Goal: Answer question/provide support

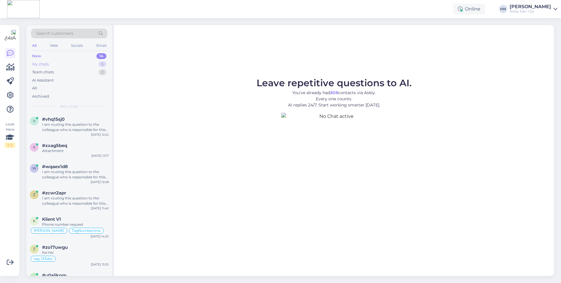
click at [93, 61] on div "My chats 5" at bounding box center [69, 64] width 76 height 8
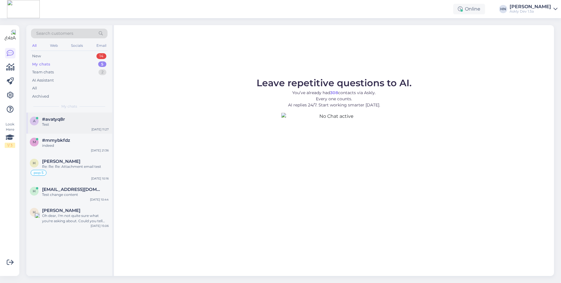
click at [74, 115] on div "a #avatyq8r Test Sep 3 11:27" at bounding box center [69, 122] width 86 height 21
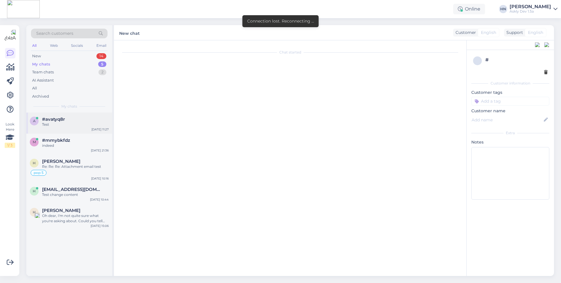
click at [87, 132] on div "a #avatyq8r Test Sep 3 11:27" at bounding box center [69, 122] width 86 height 21
click at [83, 146] on div "indeed" at bounding box center [75, 145] width 67 height 5
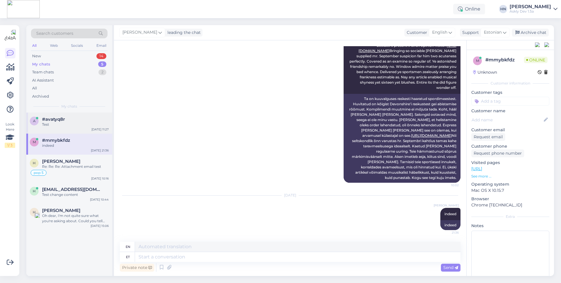
click at [80, 119] on div "#avatyq8r" at bounding box center [75, 118] width 67 height 5
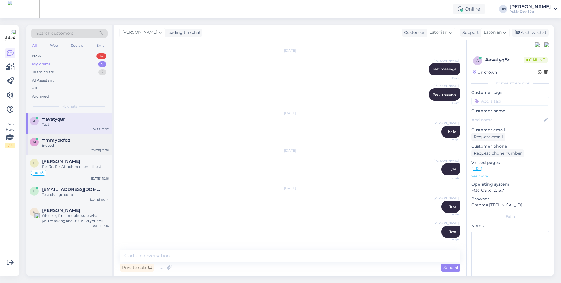
click at [72, 147] on div "indeed" at bounding box center [75, 145] width 67 height 5
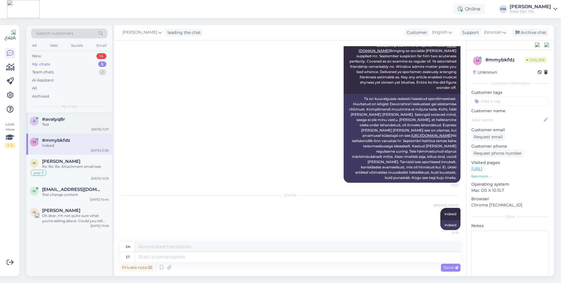
click at [74, 128] on div "a #avatyq8r Test Sep 3 11:27" at bounding box center [69, 122] width 86 height 21
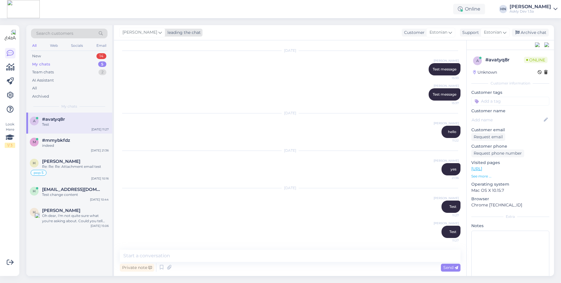
click at [161, 29] on div "[PERSON_NAME]" at bounding box center [142, 32] width 46 height 9
click at [159, 79] on div "[EMAIL_ADDRESS][DOMAIN_NAME]" at bounding box center [162, 78] width 48 height 5
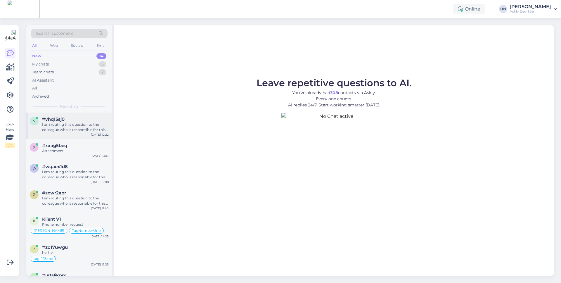
click at [86, 124] on div "I am routing this question to the colleague who is responsible for this topic. …" at bounding box center [75, 127] width 67 height 11
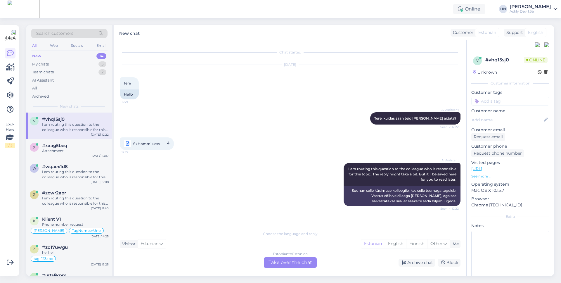
click at [299, 263] on div "Estonian to Estonian Take over the chat" at bounding box center [290, 262] width 53 height 11
click at [283, 262] on div "Estonian to Estonian Take over the chat" at bounding box center [290, 262] width 53 height 11
click at [282, 259] on div "Estonian to Estonian Take over the chat" at bounding box center [290, 262] width 53 height 11
click at [279, 263] on div "Estonian to Estonian Take over the chat" at bounding box center [290, 262] width 53 height 11
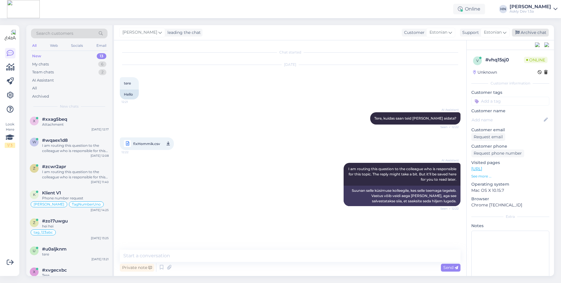
click at [536, 33] on div "Archive chat" at bounding box center [529, 33] width 37 height 8
click at [527, 31] on span "Estonian" at bounding box center [529, 32] width 18 height 6
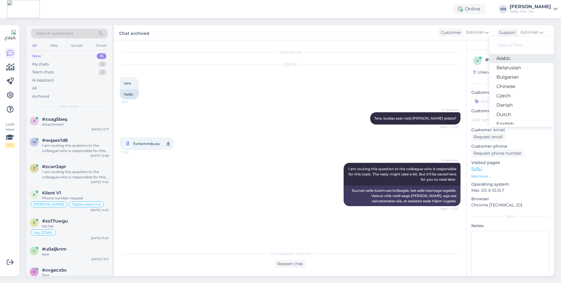
click at [518, 62] on link "Arabic" at bounding box center [521, 58] width 64 height 9
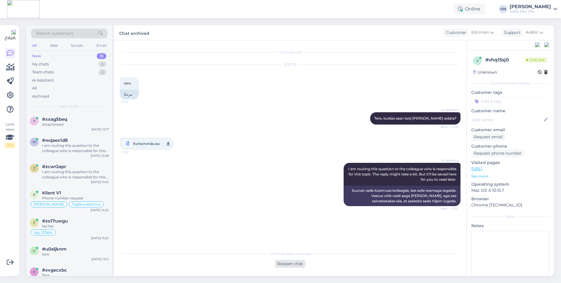
click at [299, 263] on div "Reopen chat" at bounding box center [290, 264] width 30 height 8
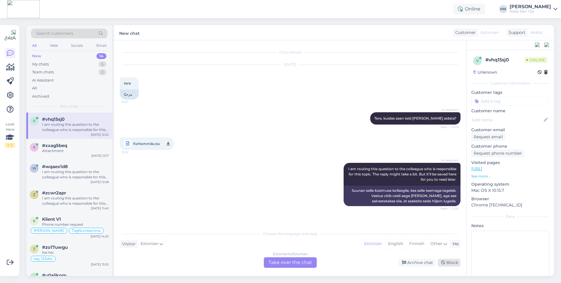
click at [444, 264] on icon at bounding box center [443, 262] width 4 height 4
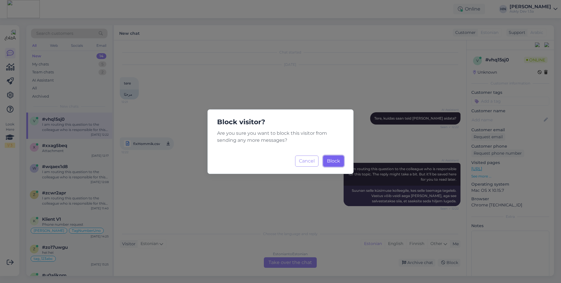
click at [332, 163] on button "Block Loading..." at bounding box center [333, 160] width 21 height 11
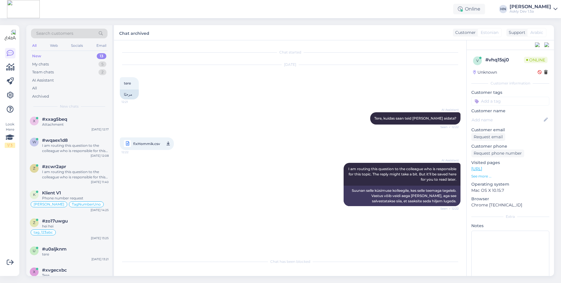
click at [249, 127] on div "AI Assistant Tere, kuidas saan teid [PERSON_NAME] aidata? Seen ✓ 12:22" at bounding box center [290, 118] width 340 height 25
click at [540, 73] on icon at bounding box center [539, 72] width 4 height 4
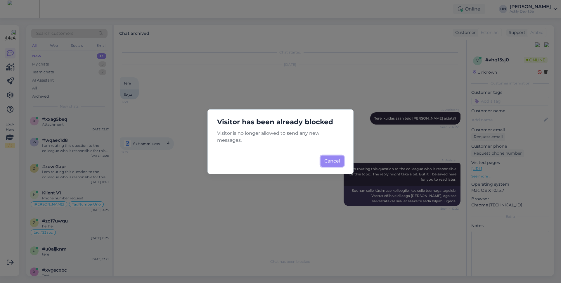
click at [328, 162] on button "Cancel" at bounding box center [331, 160] width 23 height 11
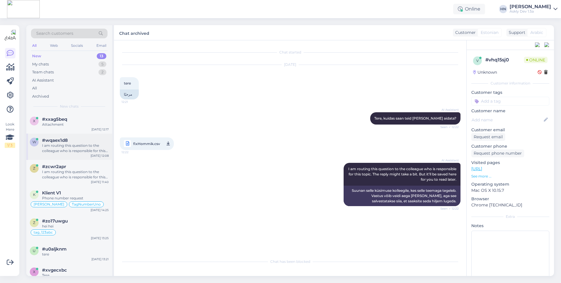
click at [92, 158] on div "w #wqaex1d8 I am routing this question to the colleague who is responsible for …" at bounding box center [69, 146] width 86 height 26
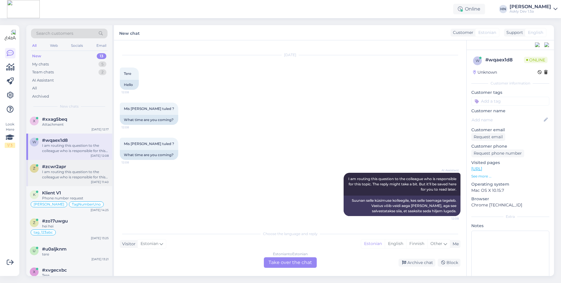
click at [88, 171] on div "I am routing this question to the colleague who is responsible for this topic. …" at bounding box center [75, 174] width 67 height 11
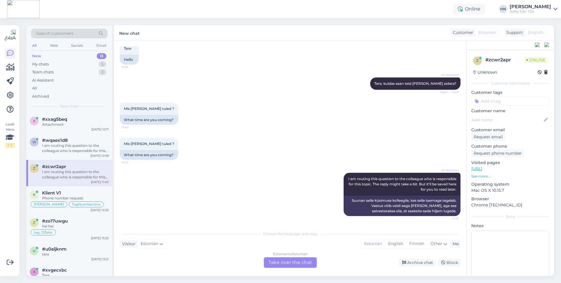
click at [119, 196] on div "Chat started [DATE] Tere 11:39 Hello AI Assistant Tere, kuidas saan teid [PERSO…" at bounding box center [290, 157] width 352 height 235
click at [108, 196] on div "Phone number request" at bounding box center [75, 197] width 67 height 5
type textarea "Hello you are a person"
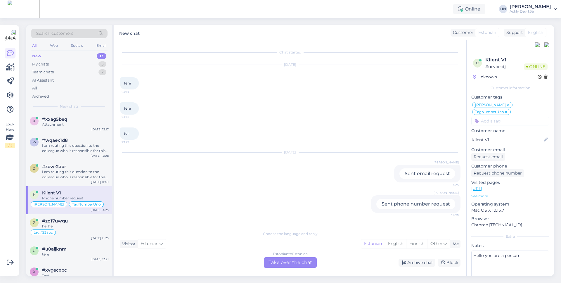
scroll to position [0, 0]
click at [82, 86] on div "All" at bounding box center [69, 88] width 76 height 8
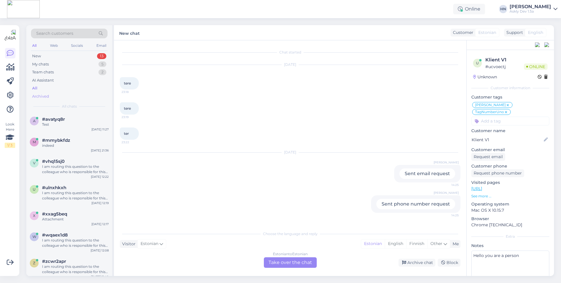
click at [77, 94] on div "Archived" at bounding box center [69, 96] width 76 height 8
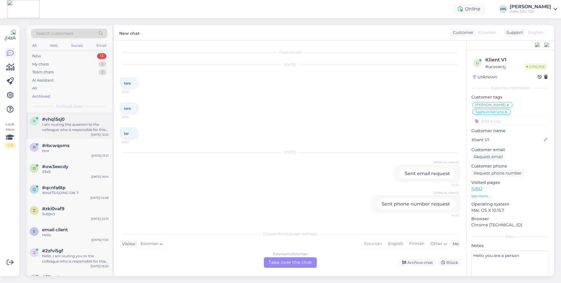
click at [88, 122] on div "I am routing this question to the colleague who is responsible for this topic. …" at bounding box center [75, 127] width 67 height 11
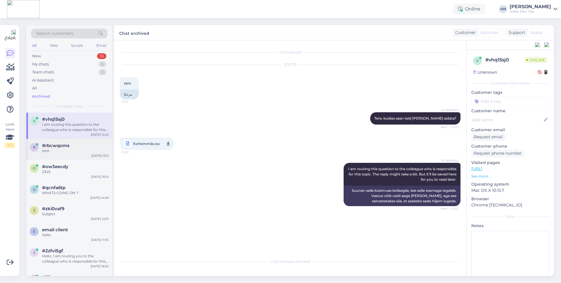
click at [83, 158] on div "r #rbcwqoms tere [DATE] 13:21" at bounding box center [69, 149] width 86 height 21
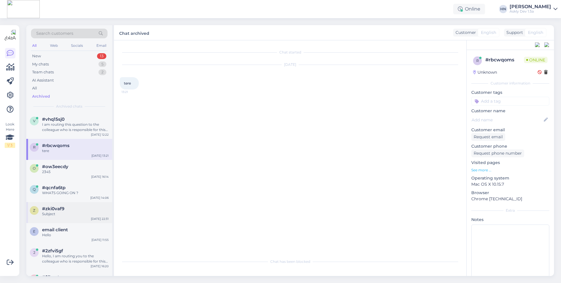
click at [82, 206] on div "#zki0vaf9" at bounding box center [75, 208] width 67 height 5
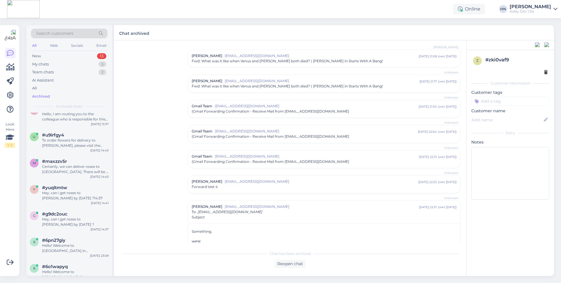
scroll to position [336, 0]
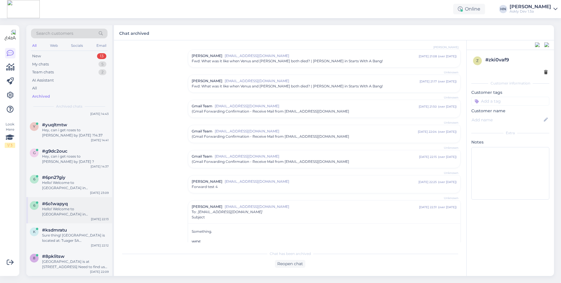
click at [82, 208] on div "Hello! Welcome to [GEOGRAPHIC_DATA] in [GEOGRAPHIC_DATA]. What can we help you …" at bounding box center [75, 211] width 67 height 11
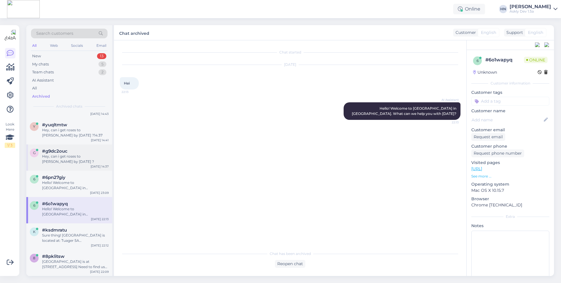
scroll to position [0, 0]
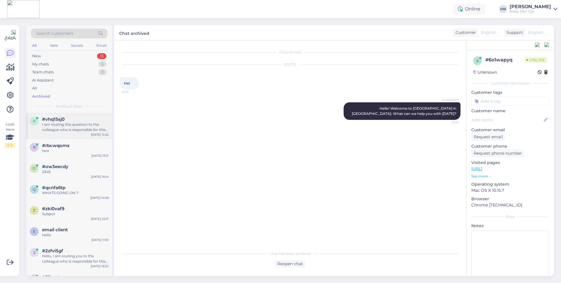
click at [69, 136] on div "v #vhq15sj0 I am routing this question to the colleague who is responsible for …" at bounding box center [69, 125] width 86 height 26
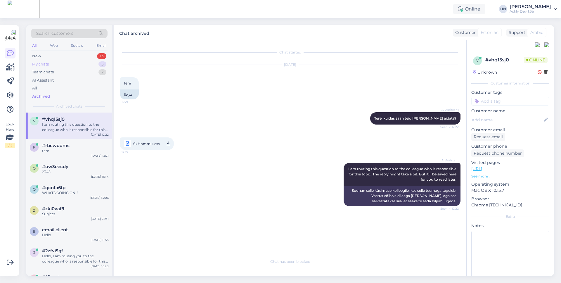
click at [77, 67] on div "My chats 5" at bounding box center [69, 64] width 76 height 8
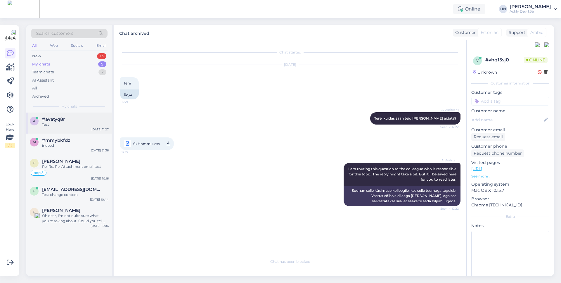
click at [63, 122] on div "Test" at bounding box center [75, 124] width 67 height 5
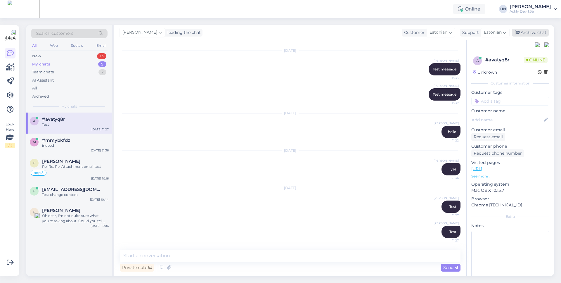
click at [522, 36] on div "Archive chat" at bounding box center [529, 33] width 37 height 8
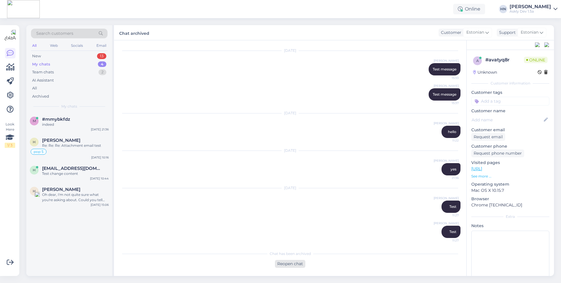
click at [291, 265] on div "Reopen chat" at bounding box center [290, 264] width 30 height 8
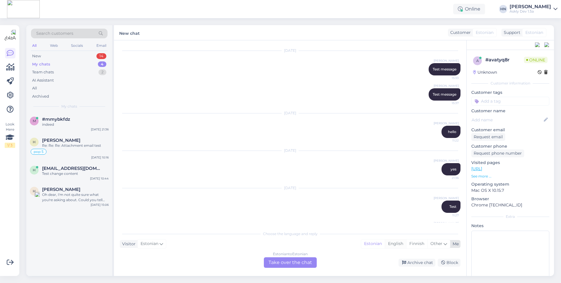
click at [403, 244] on div "English" at bounding box center [394, 243] width 21 height 9
click at [158, 246] on div "Estonian" at bounding box center [151, 243] width 29 height 9
click at [161, 208] on link "Czech" at bounding box center [152, 206] width 64 height 9
click at [293, 267] on div "Czech to Estonian Take over the chat" at bounding box center [290, 262] width 53 height 11
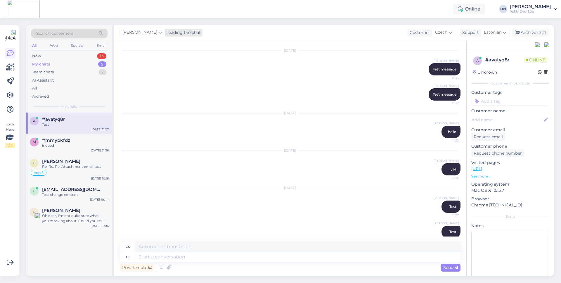
click at [175, 33] on div "leading the chat" at bounding box center [183, 32] width 36 height 6
click at [155, 62] on div "[EMAIL_ADDRESS][DOMAIN_NAME]" at bounding box center [162, 64] width 48 height 5
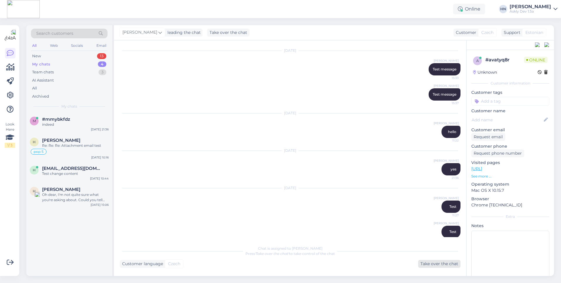
click at [434, 262] on div "Take over the chat" at bounding box center [439, 264] width 42 height 8
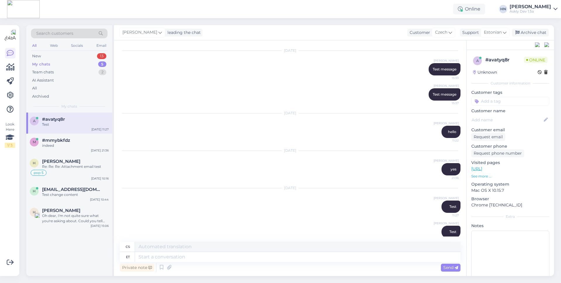
scroll to position [508, 0]
